Goal: Task Accomplishment & Management: Manage account settings

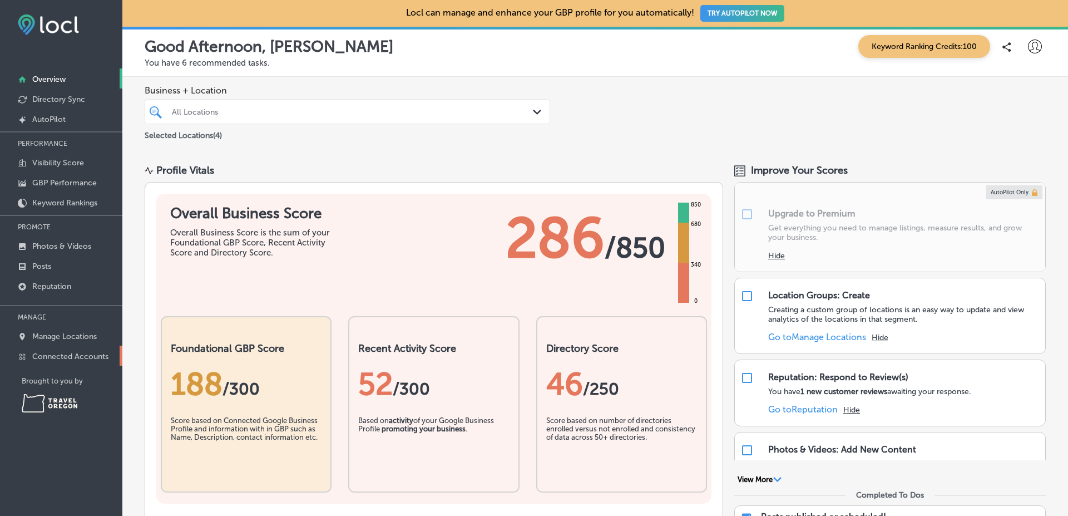
click at [87, 351] on link "Connected Accounts" at bounding box center [61, 356] width 122 height 20
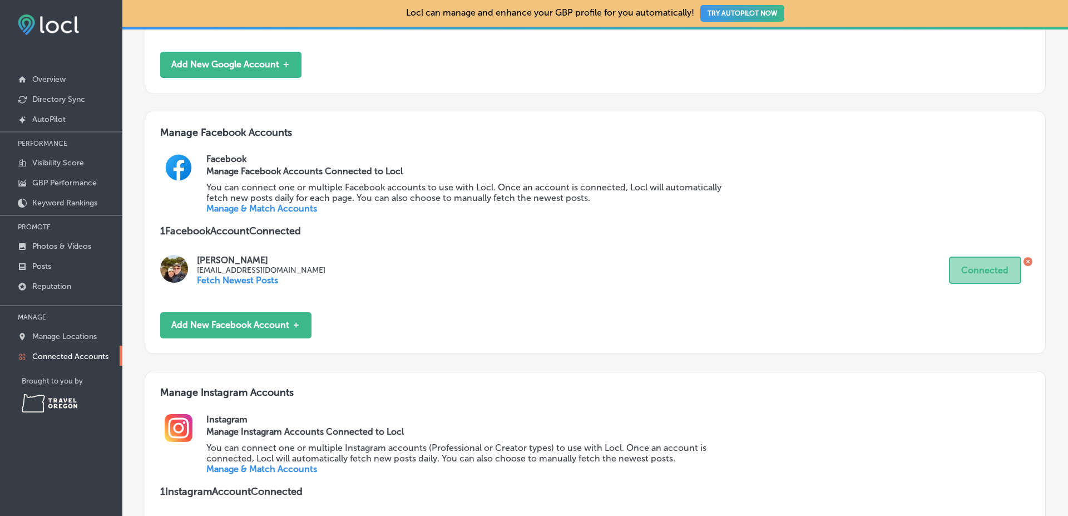
scroll to position [549, 0]
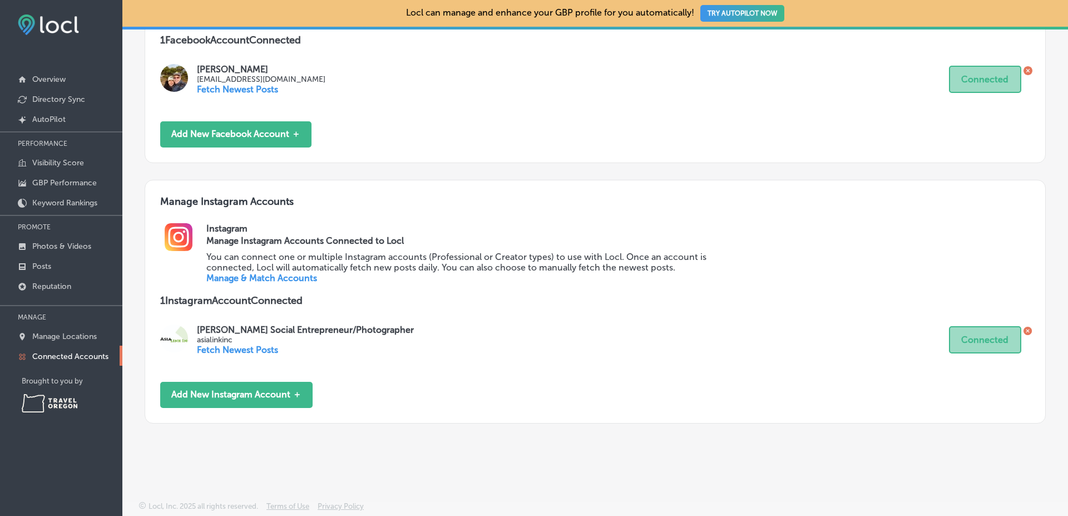
click at [285, 277] on link "Manage & Match Accounts" at bounding box center [261, 278] width 111 height 11
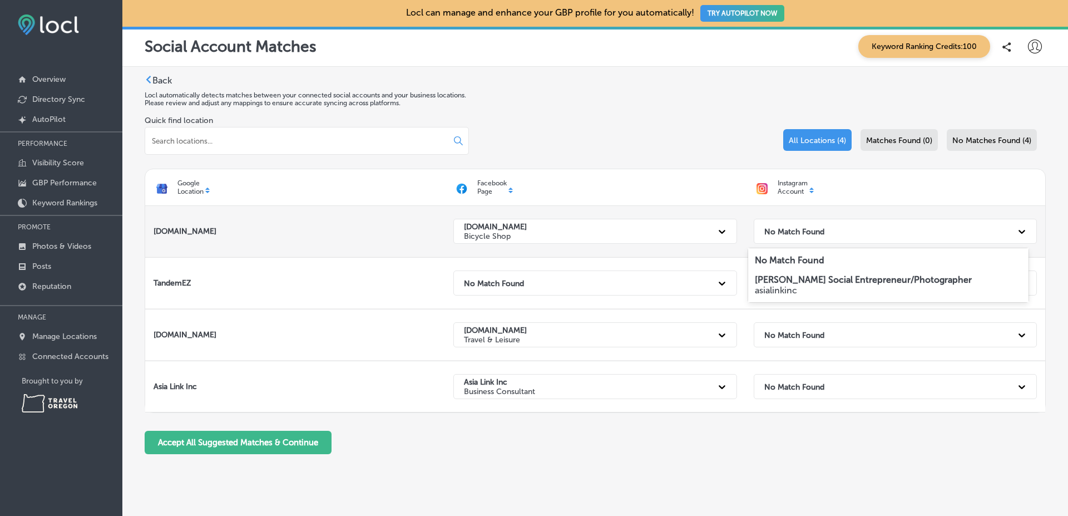
click at [827, 236] on div "No Match Found" at bounding box center [885, 231] width 253 height 23
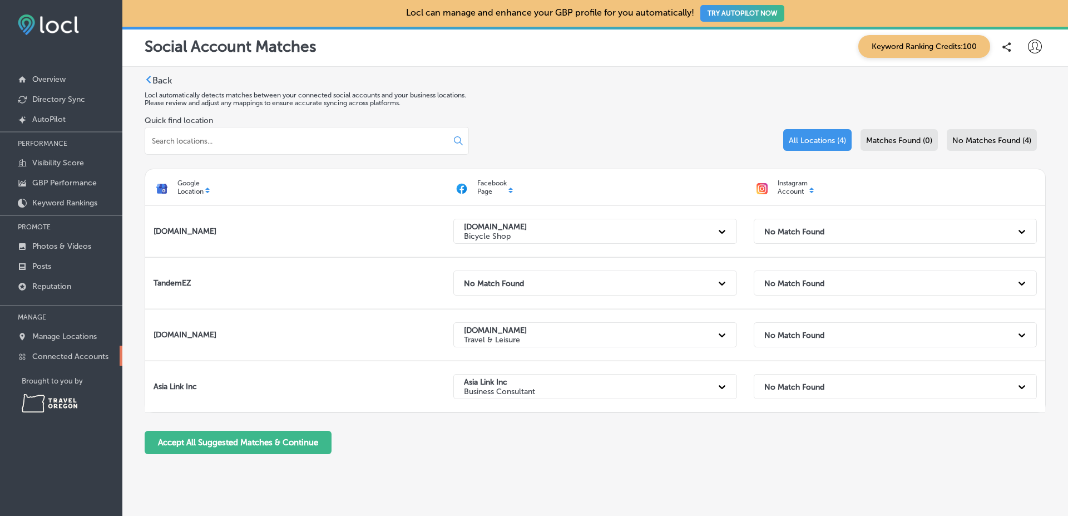
click at [121, 362] on link "Connected Accounts" at bounding box center [61, 356] width 122 height 20
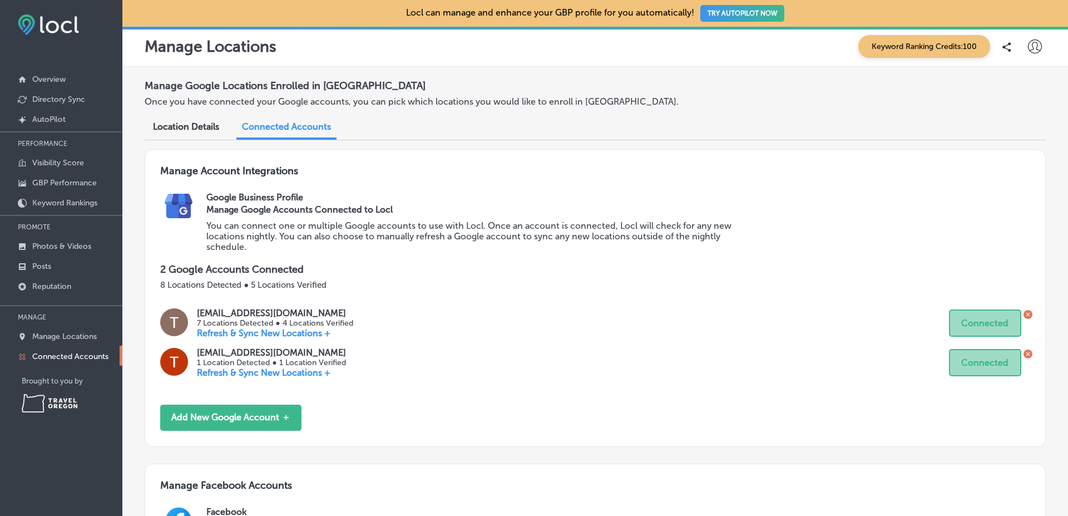
click at [217, 116] on div "Location Details" at bounding box center [186, 128] width 83 height 24
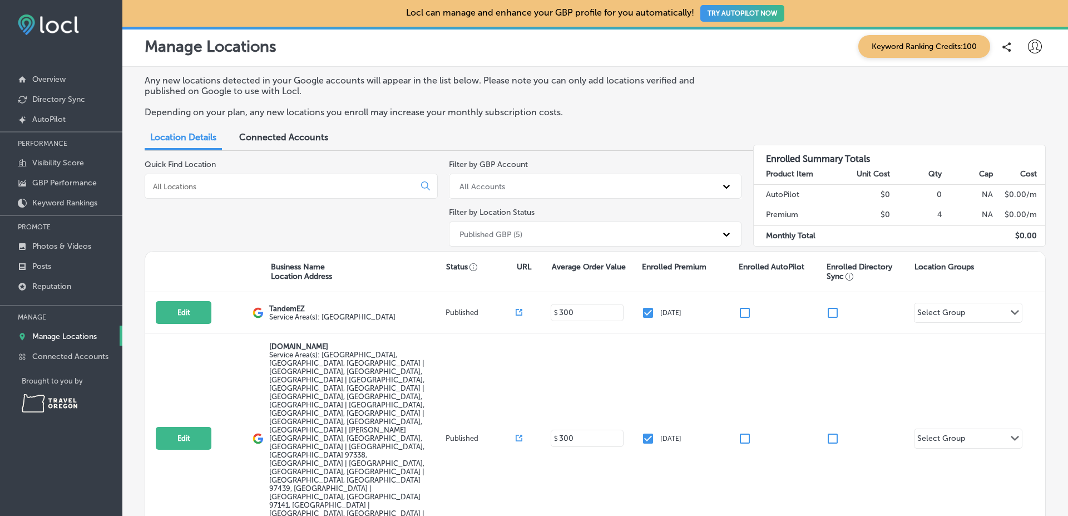
click at [283, 142] on div "Connected Accounts" at bounding box center [284, 138] width 106 height 24
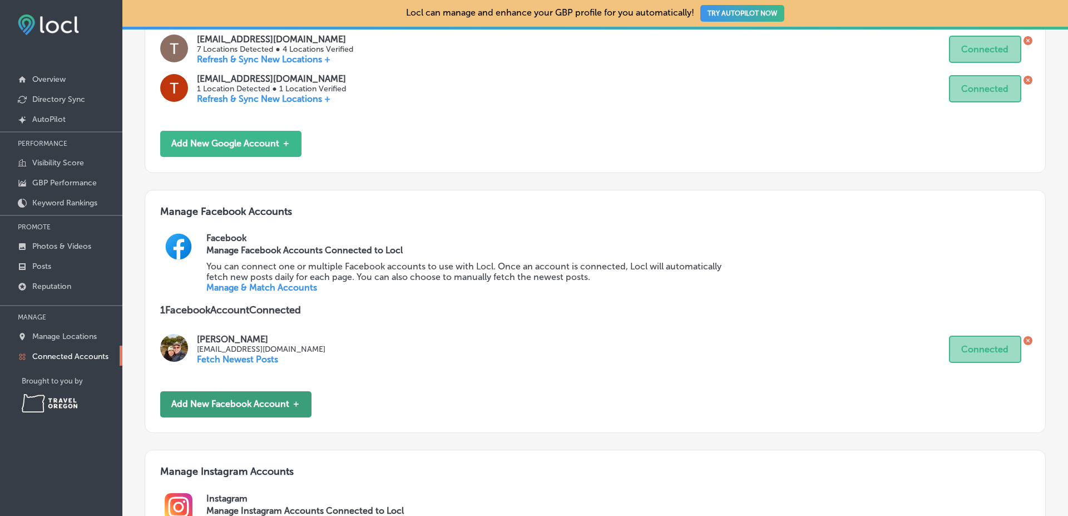
scroll to position [549, 0]
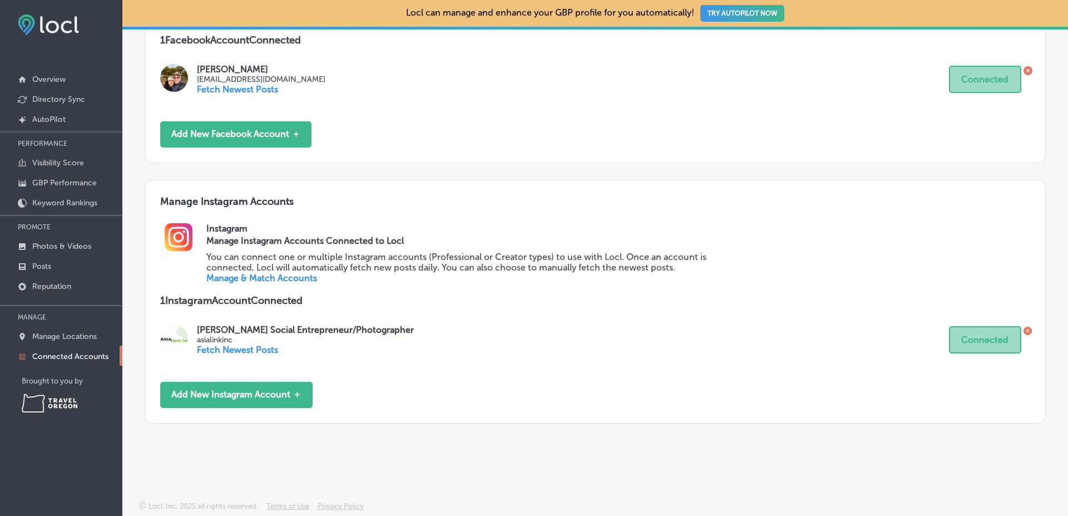
click at [271, 278] on link "Manage & Match Accounts" at bounding box center [261, 278] width 111 height 11
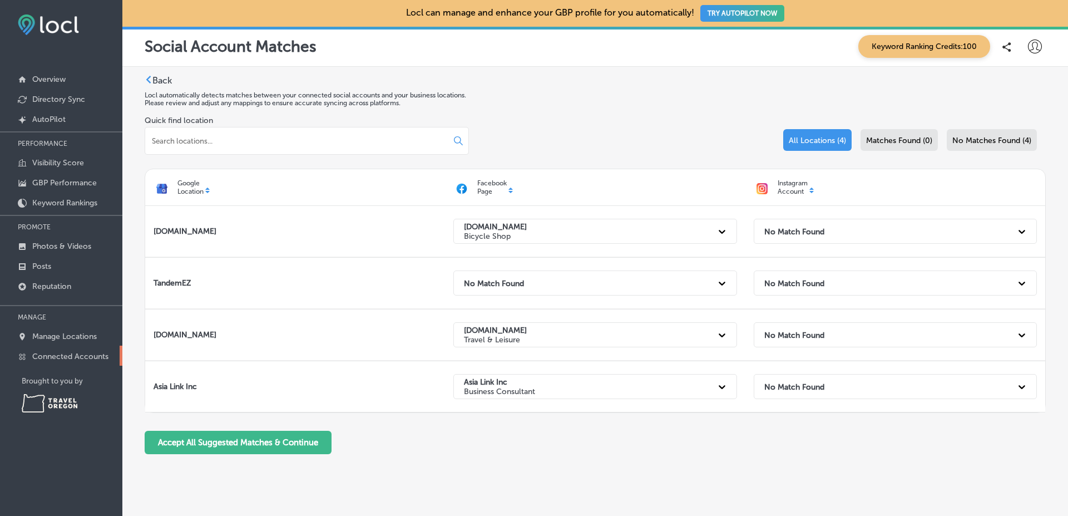
click at [117, 359] on link "Connected Accounts" at bounding box center [61, 356] width 122 height 20
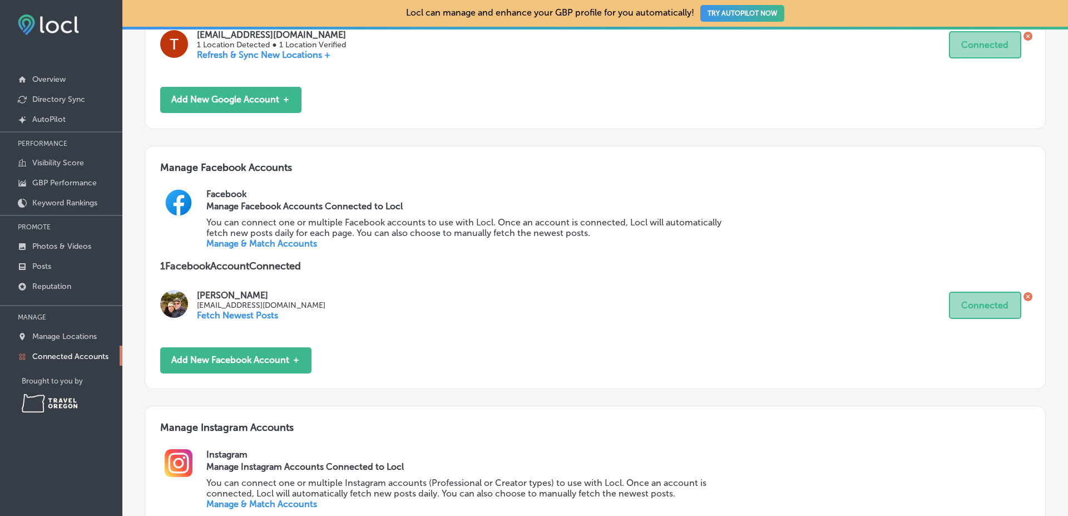
scroll to position [549, 0]
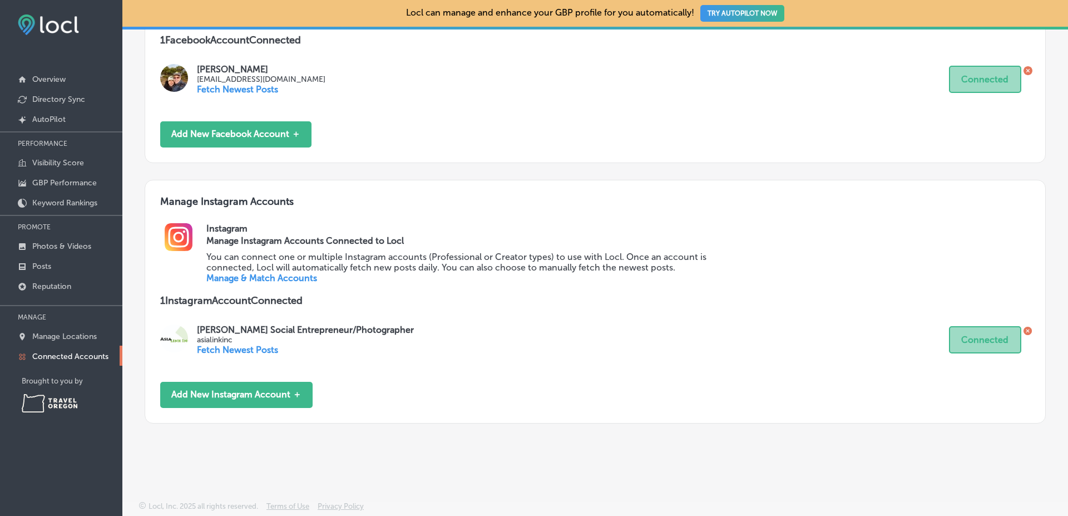
click at [225, 275] on link "Manage & Match Accounts" at bounding box center [261, 278] width 111 height 11
click at [89, 337] on p "Manage Locations" at bounding box center [64, 336] width 65 height 9
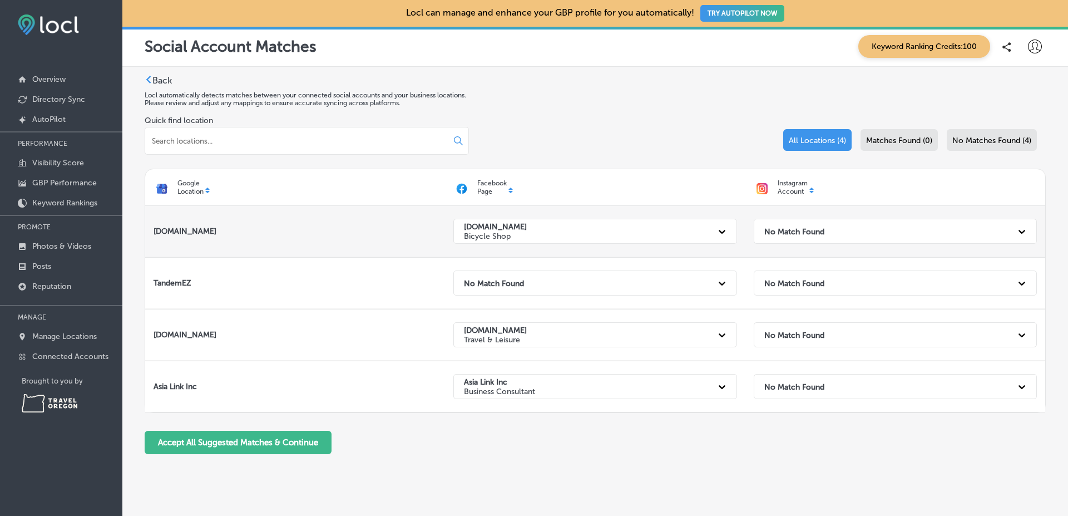
click at [822, 228] on div "No Match Found" at bounding box center [885, 231] width 253 height 23
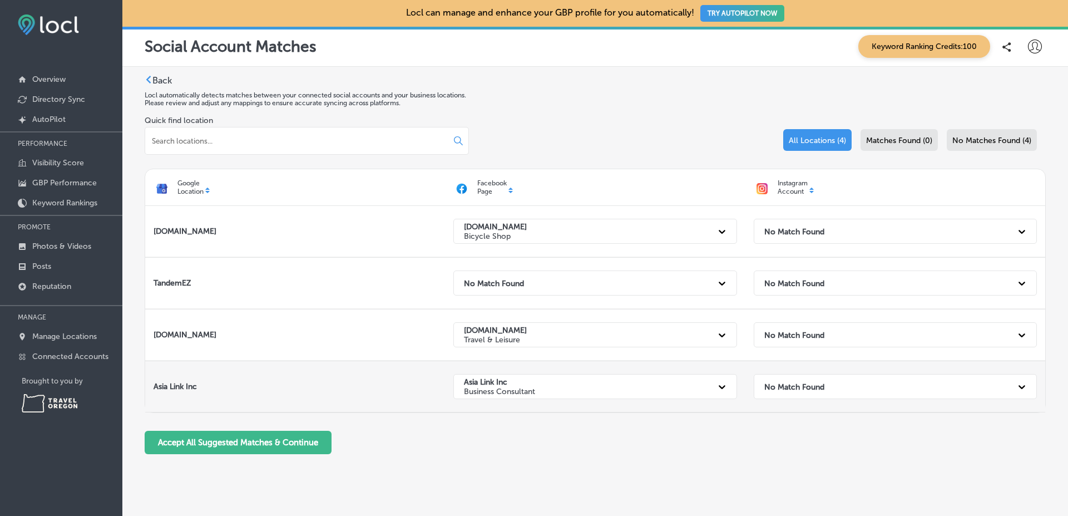
drag, startPoint x: 815, startPoint y: 363, endPoint x: 817, endPoint y: 395, distance: 32.4
click at [817, 395] on div "No Match Found" at bounding box center [896, 386] width 300 height 51
click at [817, 395] on div "No Match Found" at bounding box center [885, 386] width 253 height 23
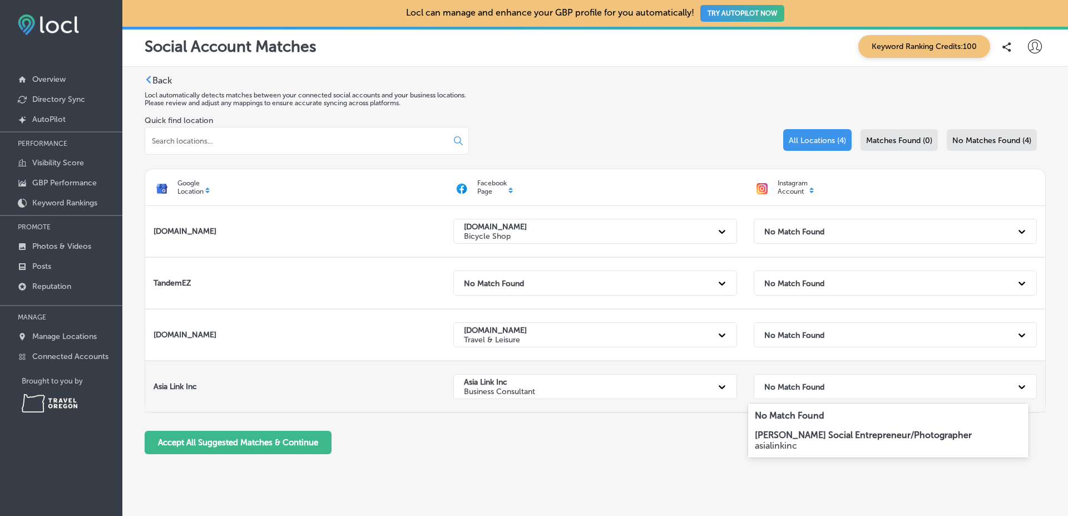
click at [817, 395] on div "No Match Found" at bounding box center [885, 386] width 253 height 23
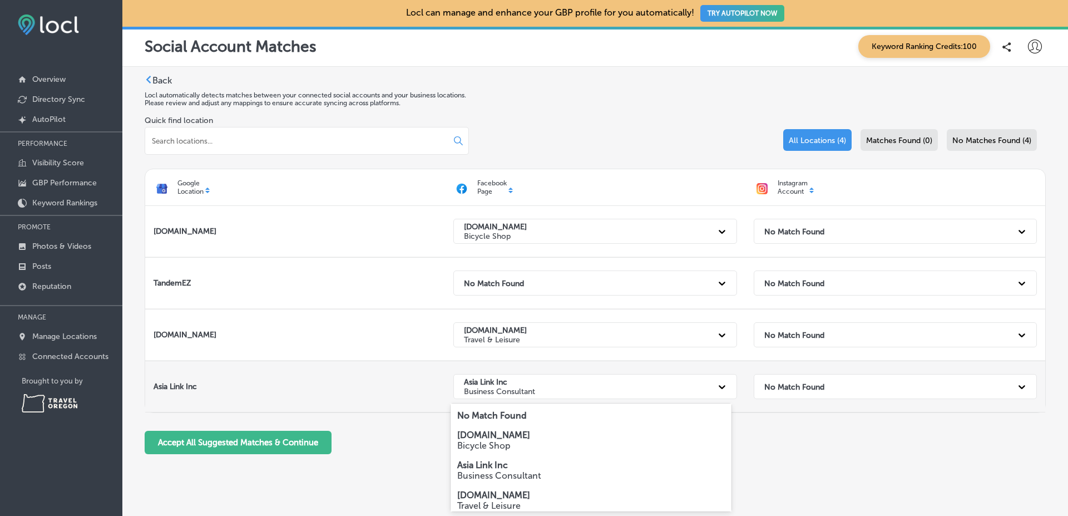
click at [657, 389] on div "Asia Link Inc Business Consultant" at bounding box center [585, 386] width 253 height 23
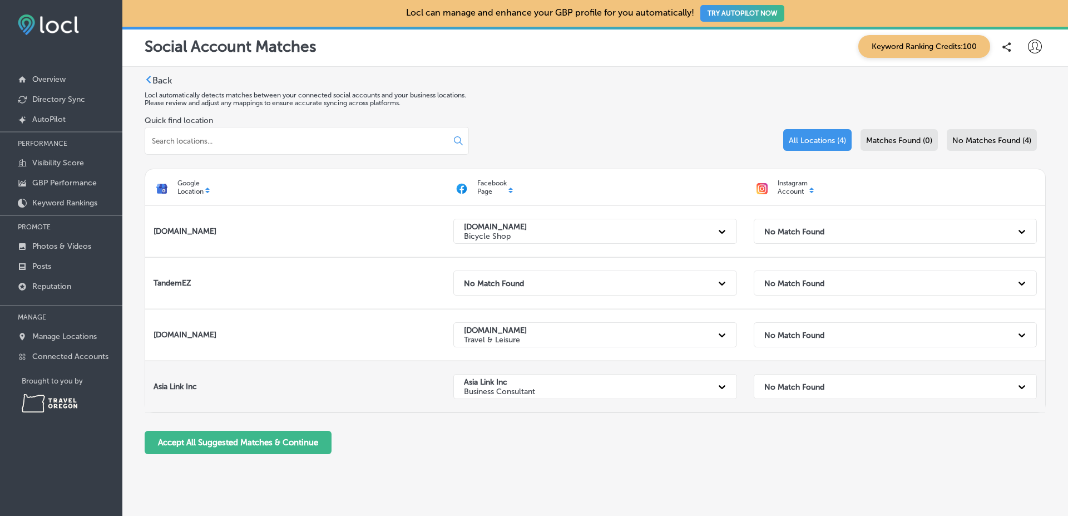
click at [657, 389] on div "Asia Link Inc Business Consultant" at bounding box center [585, 386] width 253 height 23
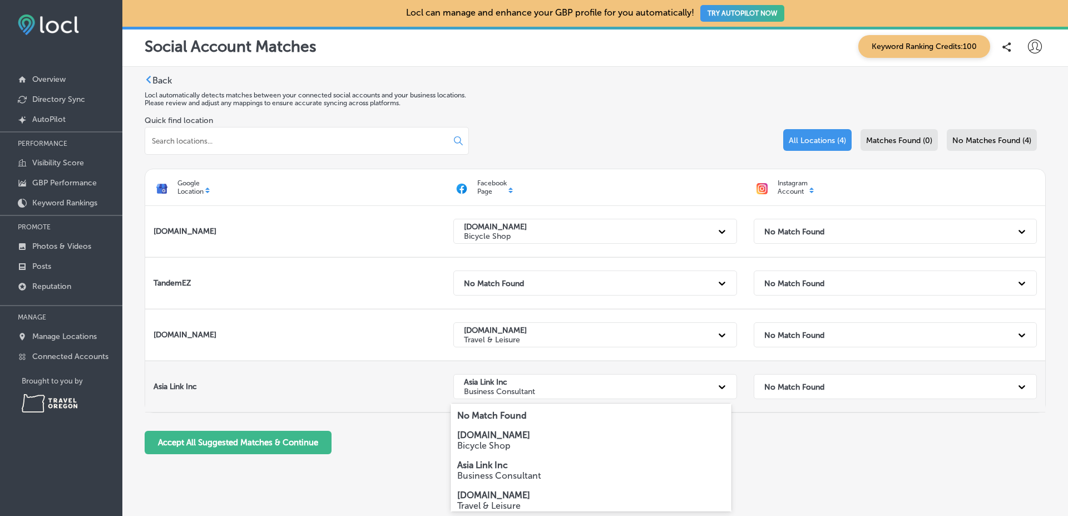
click at [657, 389] on div "Asia Link Inc Business Consultant" at bounding box center [585, 386] width 253 height 23
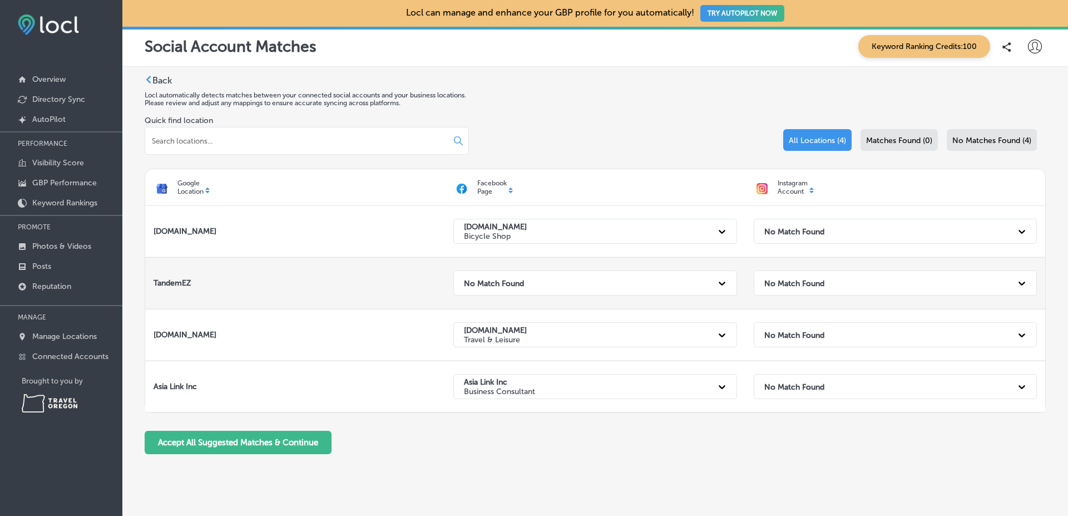
click at [661, 291] on div "No Match Found" at bounding box center [585, 283] width 253 height 23
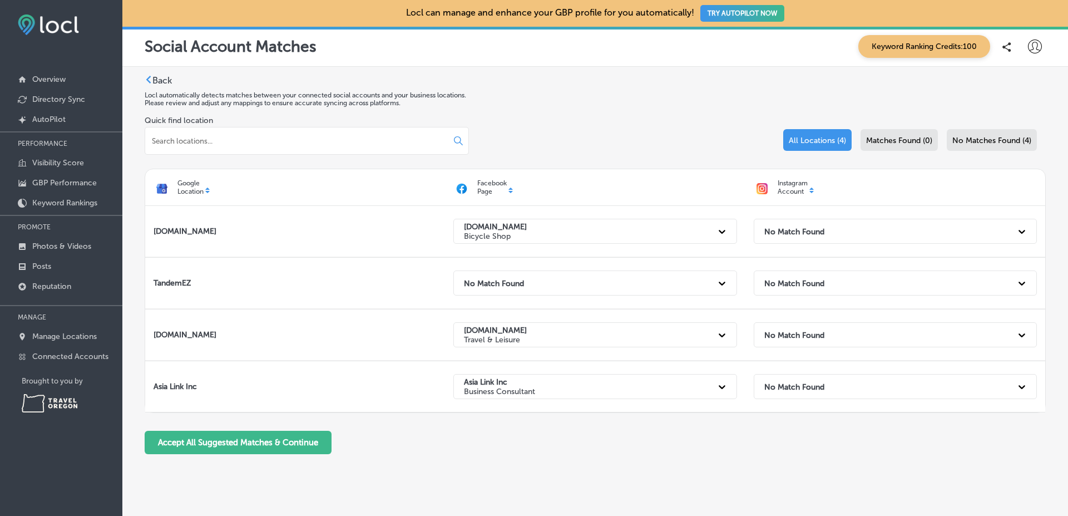
click at [684, 139] on div "Quick find location All Locations (4) Matches Found (0) No Matches Found (4)" at bounding box center [595, 142] width 901 height 53
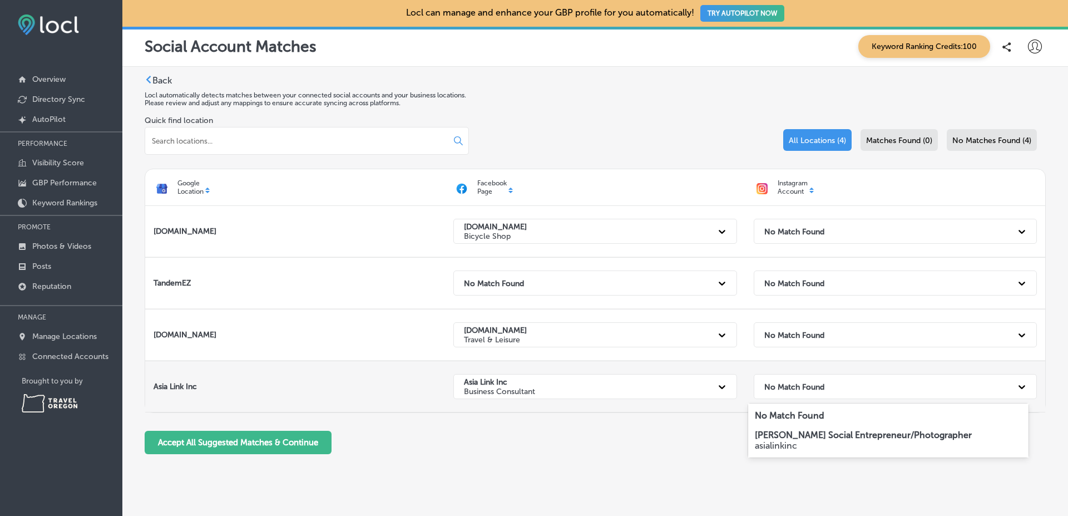
click at [818, 398] on div "No Match Found" at bounding box center [895, 386] width 283 height 25
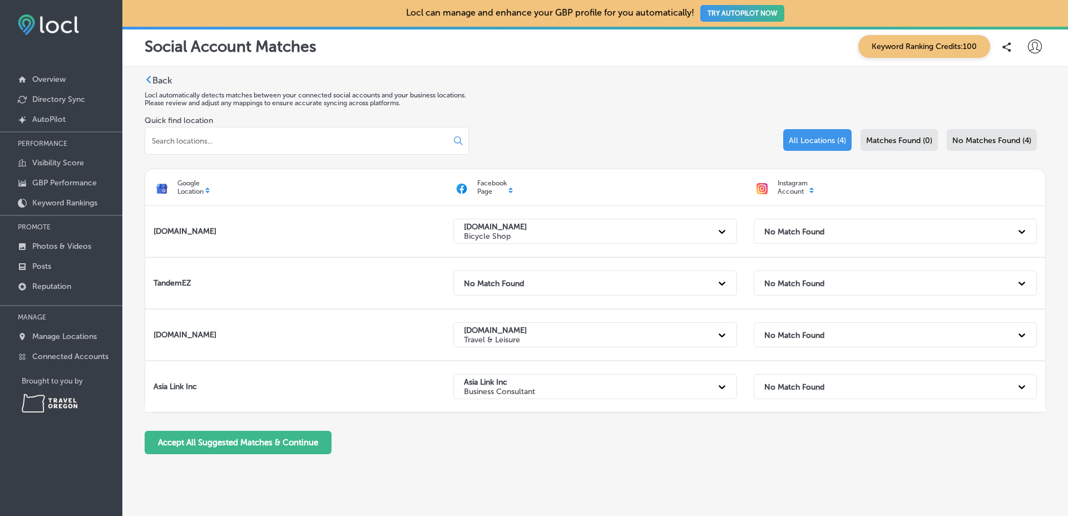
click at [167, 81] on label "Back" at bounding box center [161, 80] width 19 height 11
